Goal: Task Accomplishment & Management: Use online tool/utility

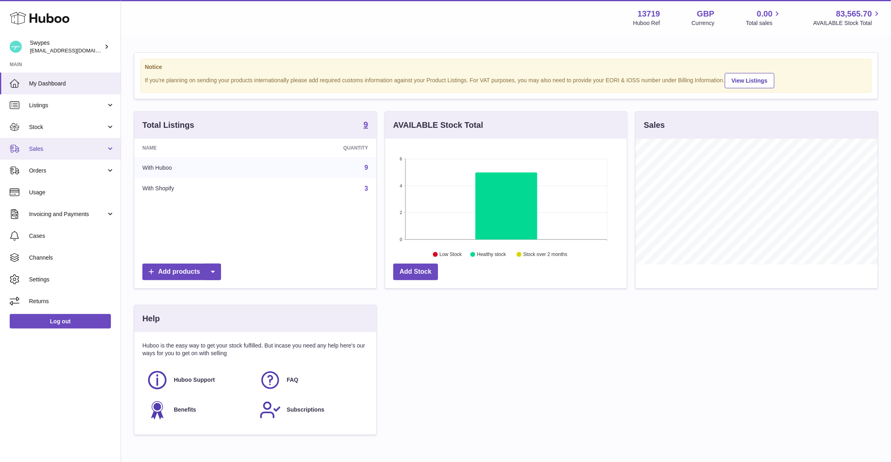
scroll to position [126, 242]
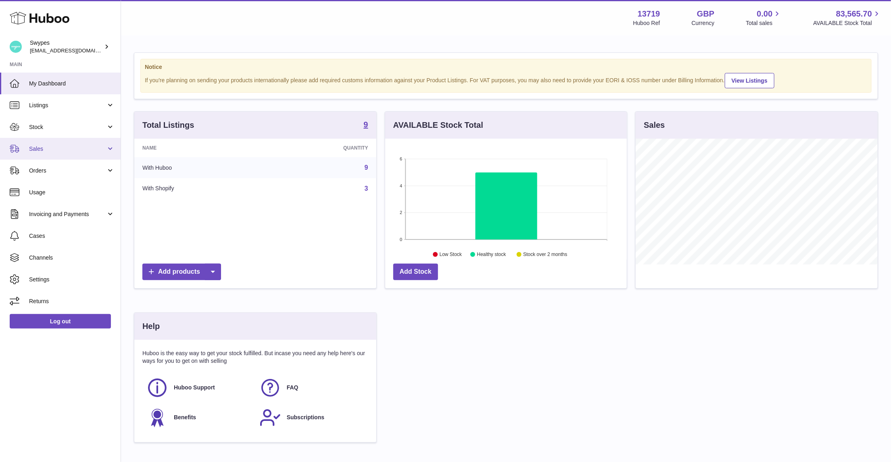
click at [54, 153] on link "Sales" at bounding box center [60, 149] width 121 height 22
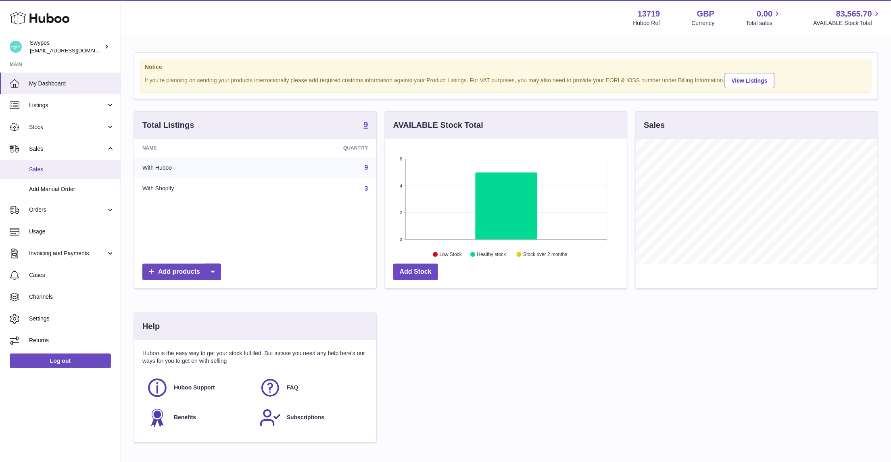
click at [54, 167] on span "Sales" at bounding box center [71, 170] width 85 height 8
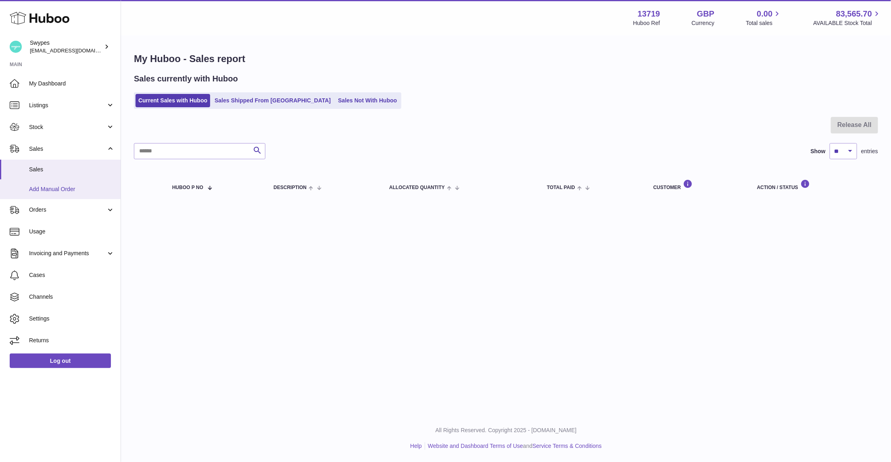
click at [66, 180] on link "Add Manual Order" at bounding box center [60, 189] width 121 height 20
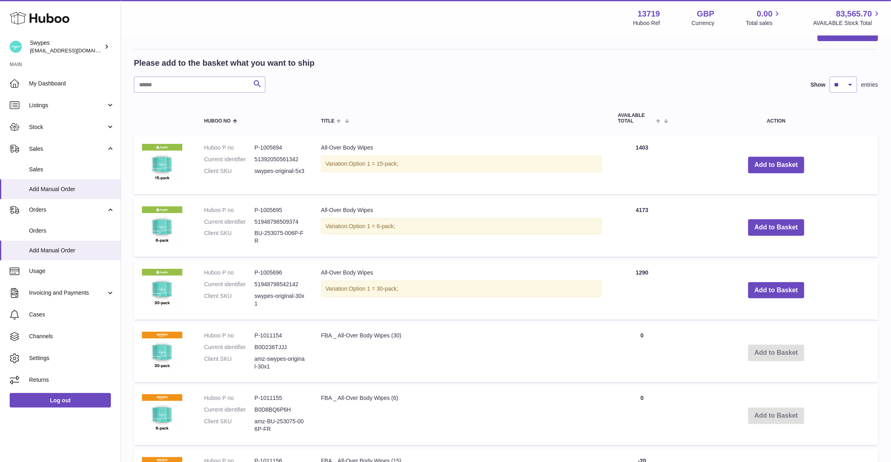
scroll to position [160, 0]
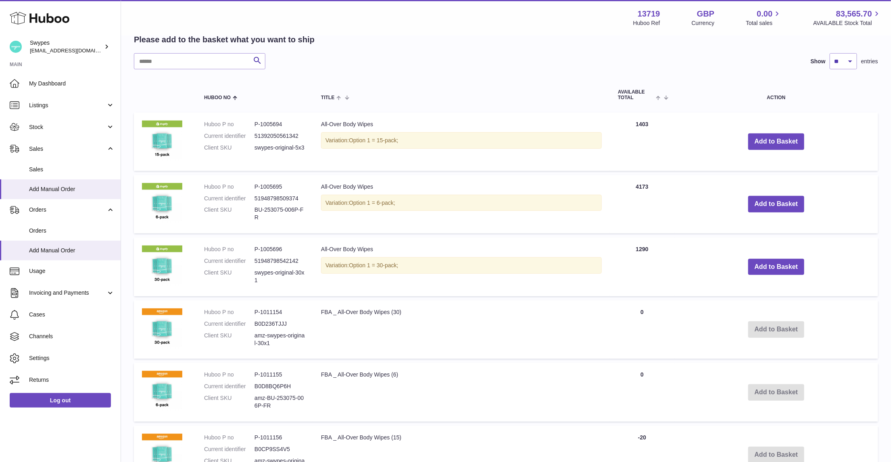
click at [643, 8] on strong "13719" at bounding box center [648, 13] width 23 height 11
copy strong "13719"
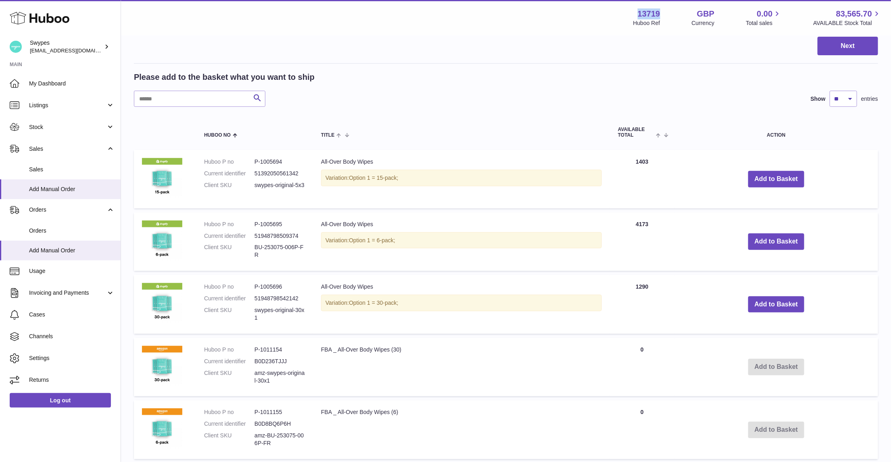
scroll to position [122, 0]
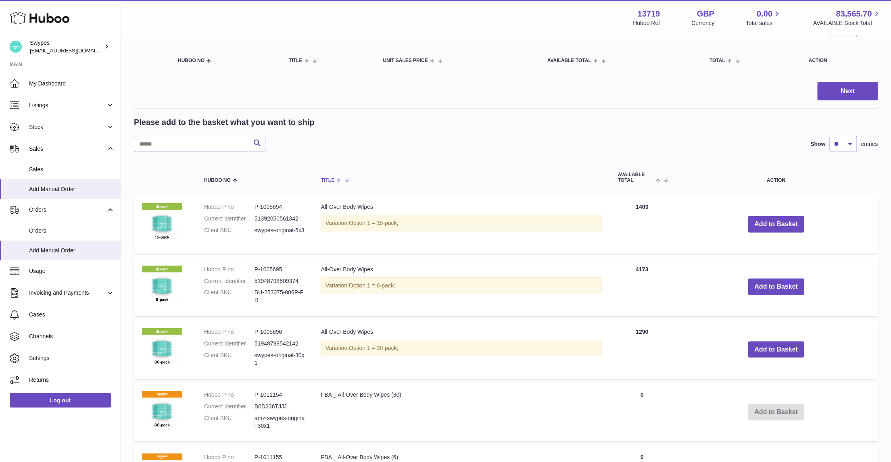
scroll to position [102, 0]
